Goal: Task Accomplishment & Management: Manage account settings

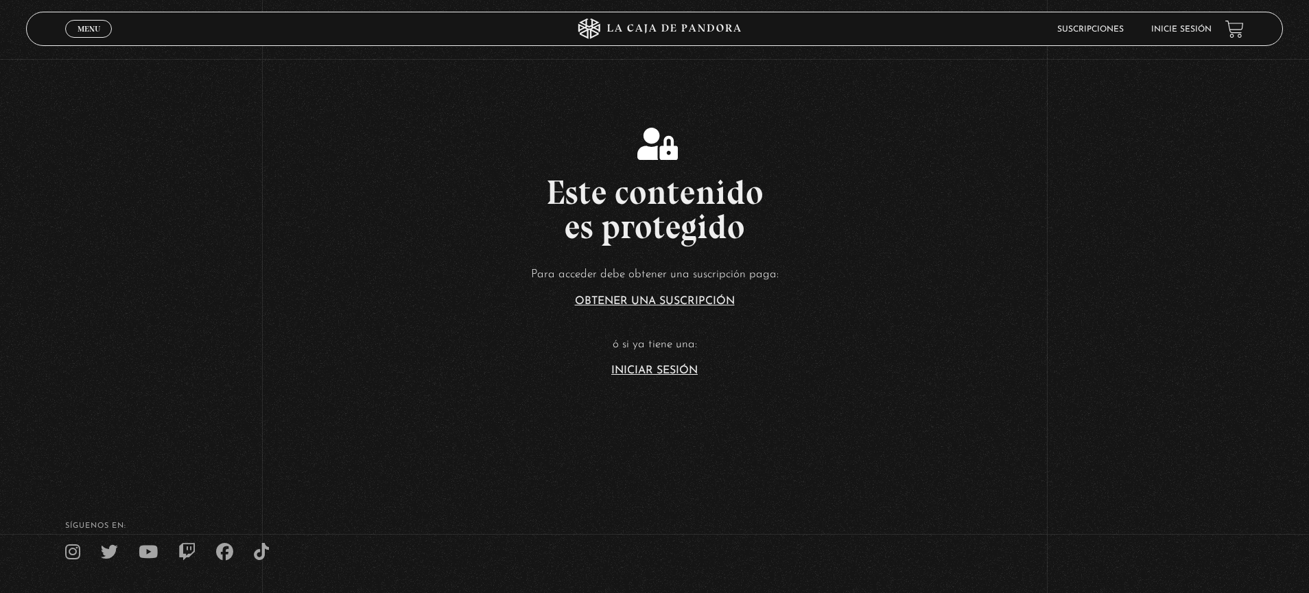
click at [1176, 30] on link "Inicie sesión" at bounding box center [1181, 29] width 60 height 8
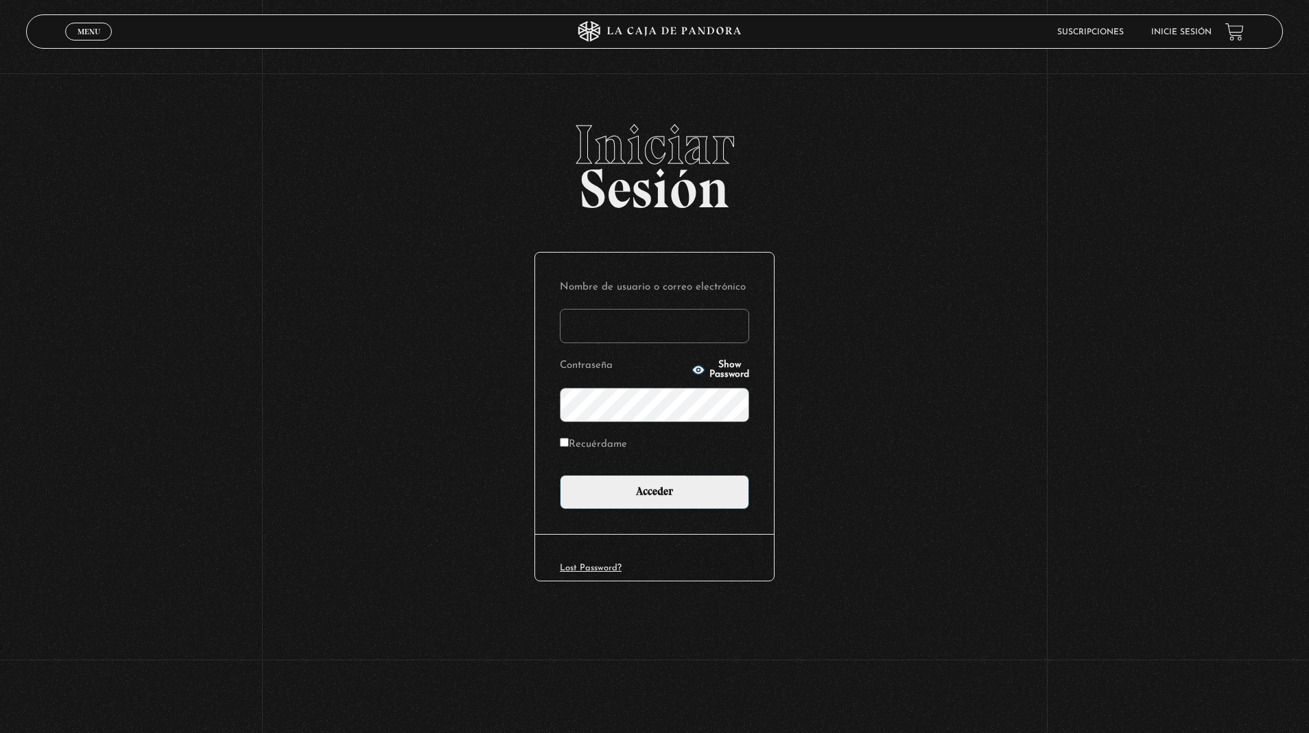
click at [637, 321] on input "Nombre de usuario o correo electrónico" at bounding box center [654, 326] width 189 height 34
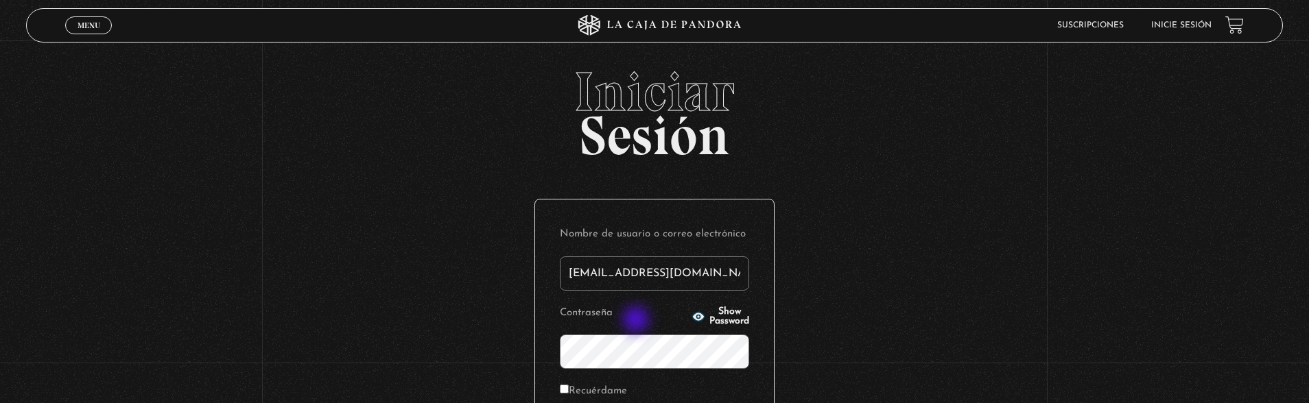
type input "forozco3112@gmail.com"
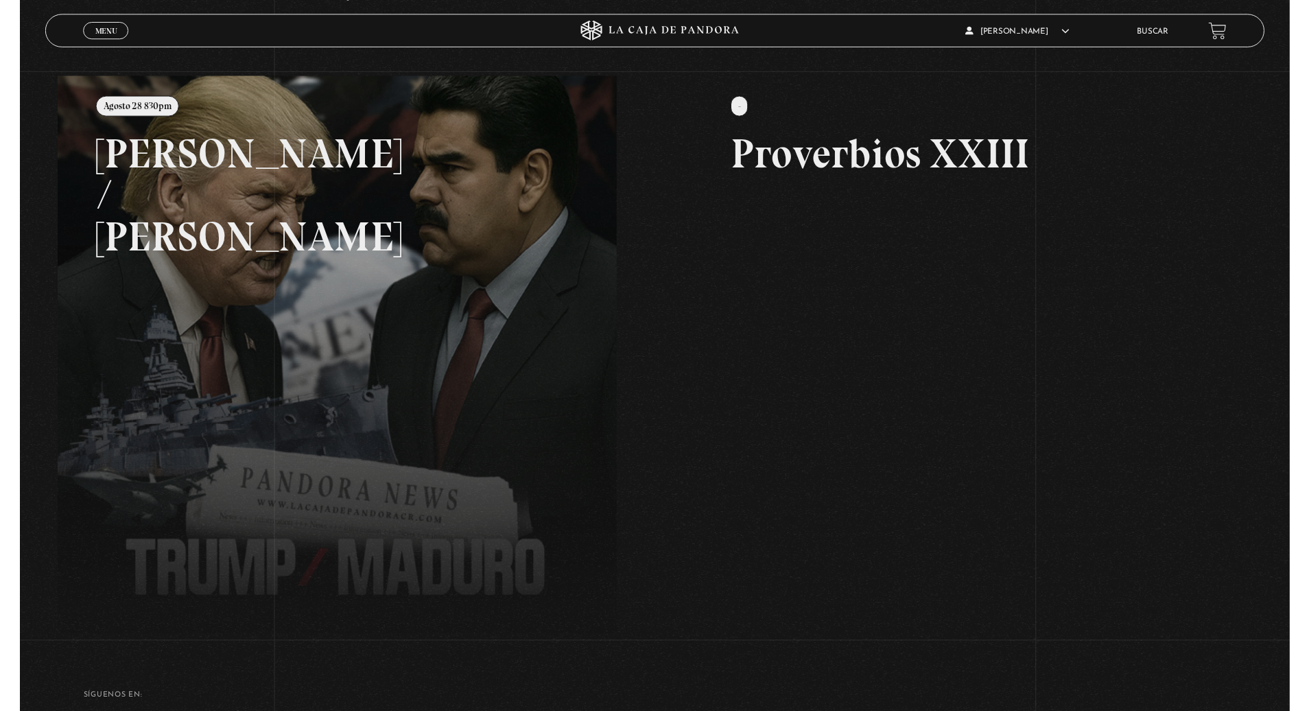
scroll to position [143, 0]
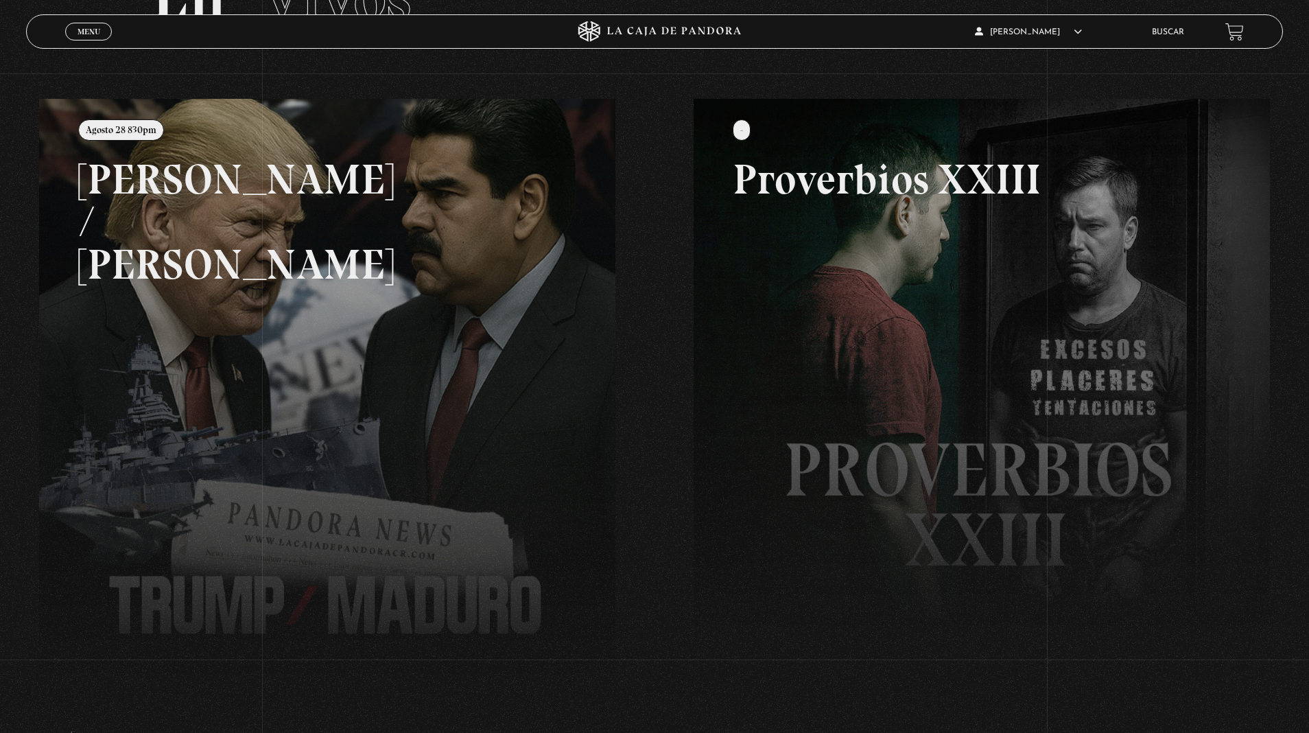
click at [403, 185] on link at bounding box center [693, 465] width 1309 height 733
